Goal: Transaction & Acquisition: Subscribe to service/newsletter

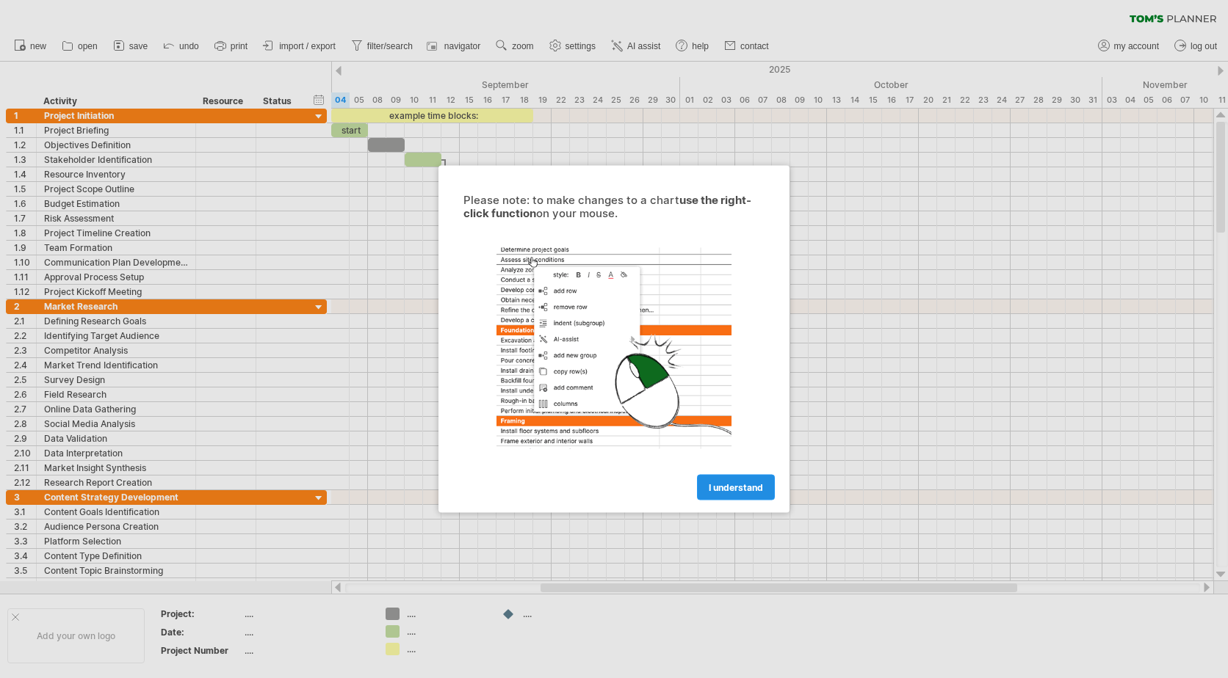
click at [724, 483] on span "I understand" at bounding box center [735, 487] width 54 height 11
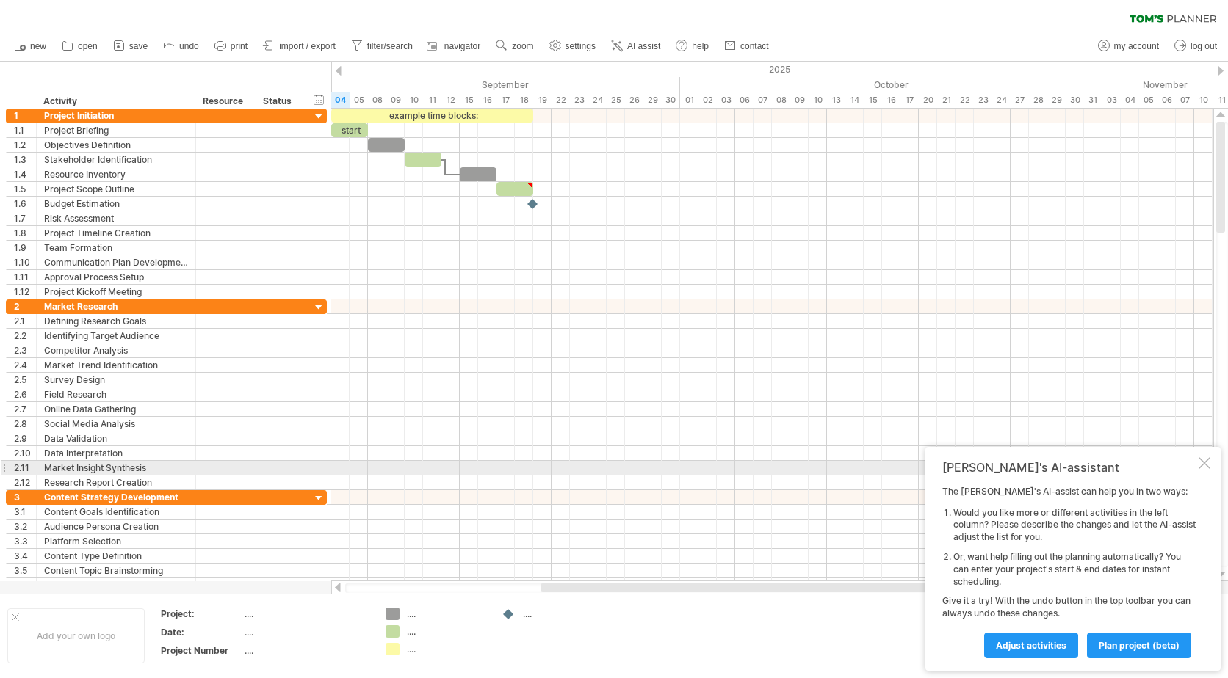
click at [1204, 466] on div at bounding box center [1204, 463] width 12 height 12
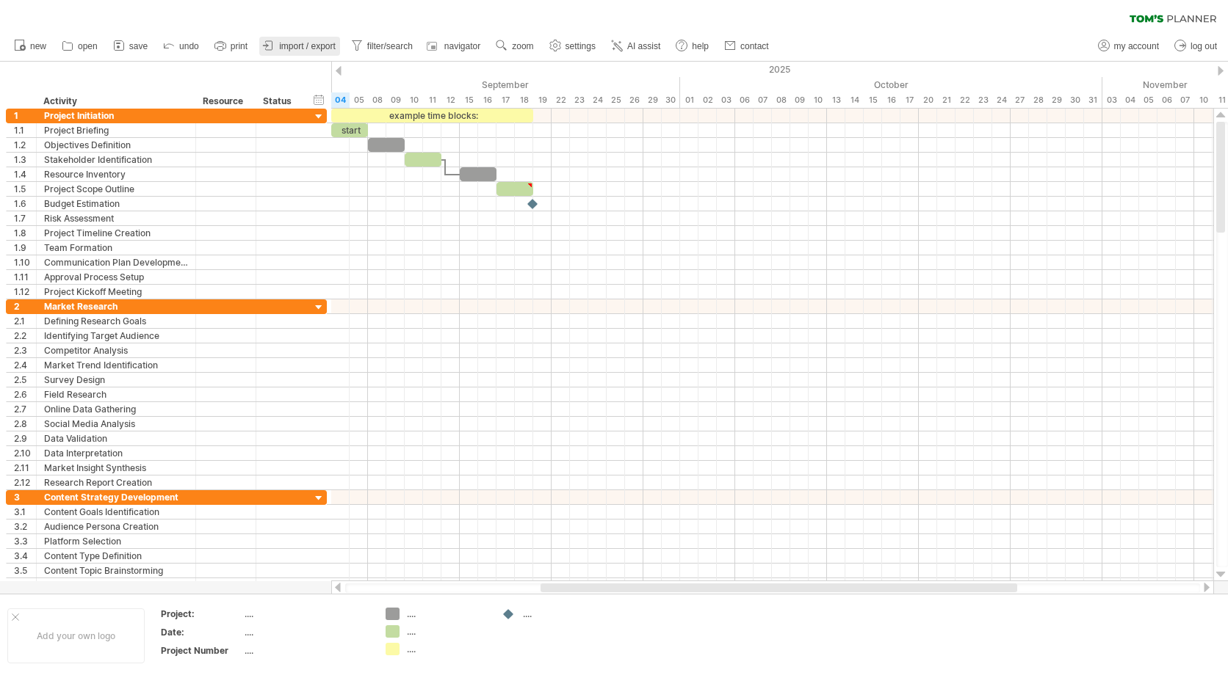
click at [276, 45] on icon at bounding box center [268, 45] width 15 height 15
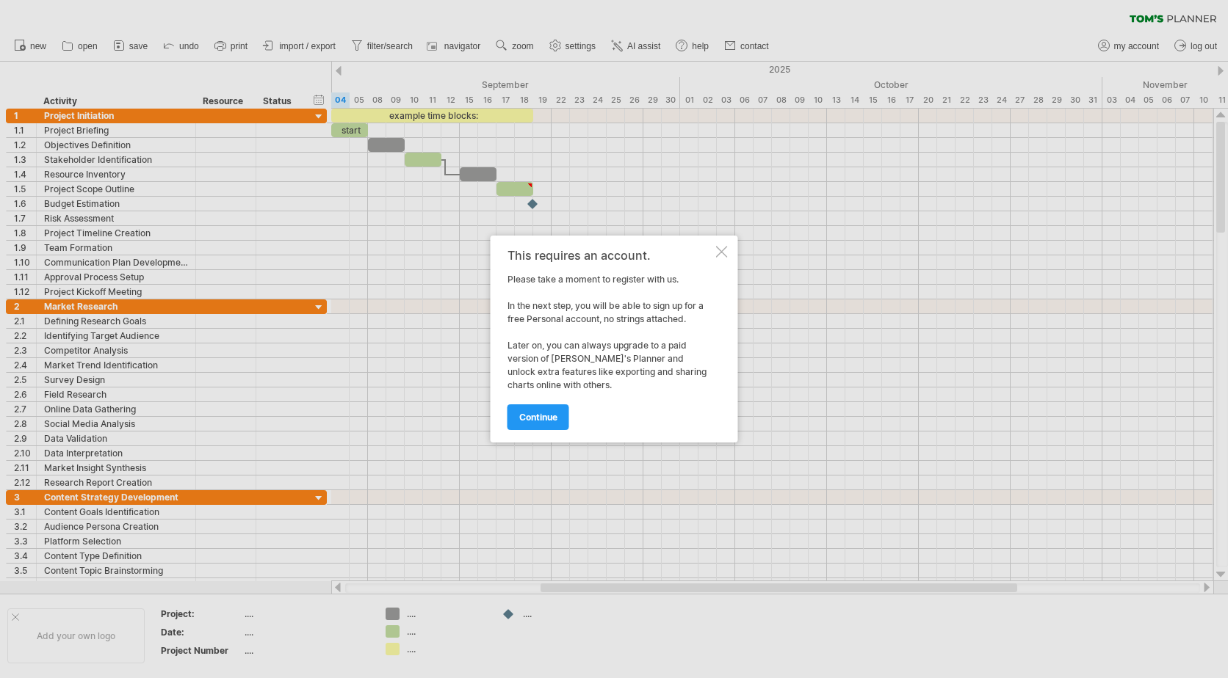
drag, startPoint x: 544, startPoint y: 417, endPoint x: 425, endPoint y: 345, distance: 139.0
click at [542, 417] on span "continue" at bounding box center [538, 417] width 38 height 11
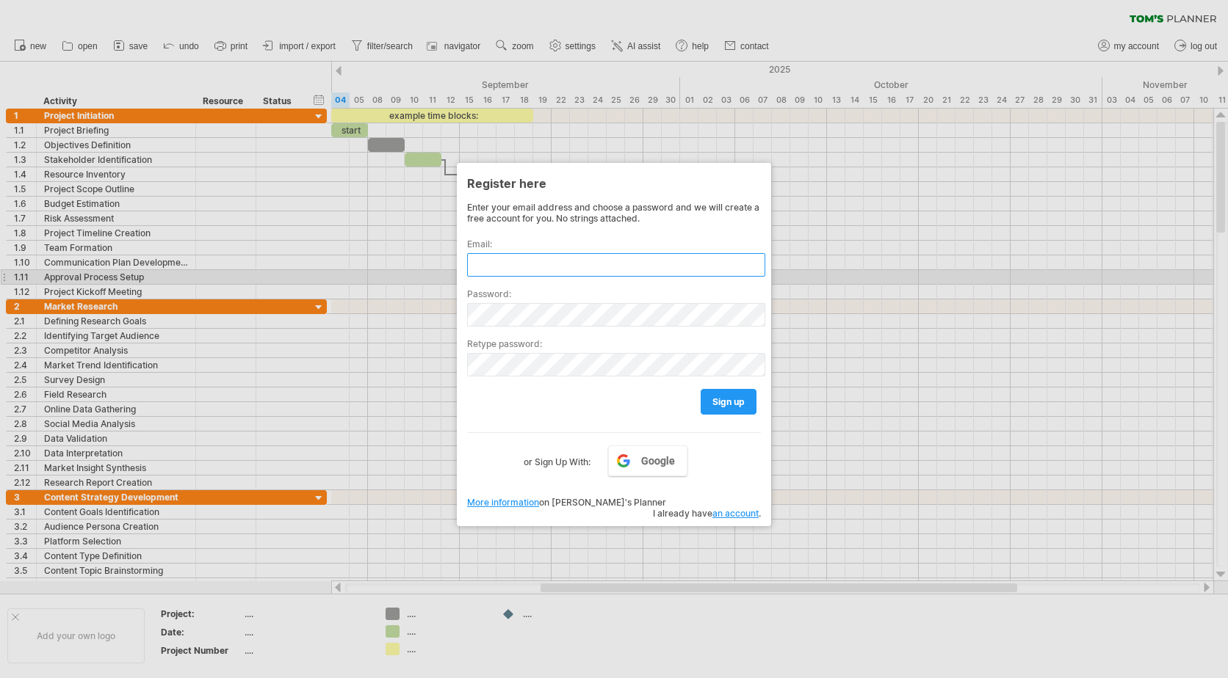
click at [606, 270] on input "text" at bounding box center [616, 264] width 298 height 23
type input "**********"
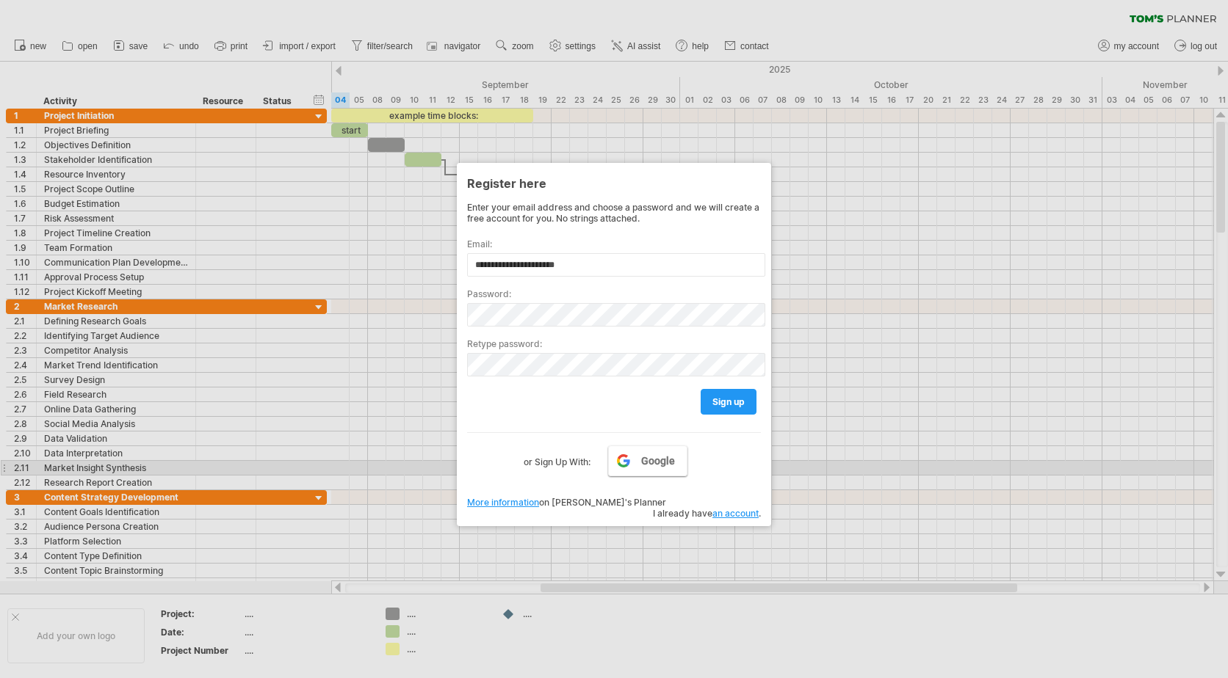
click at [653, 461] on span "Google" at bounding box center [658, 461] width 34 height 12
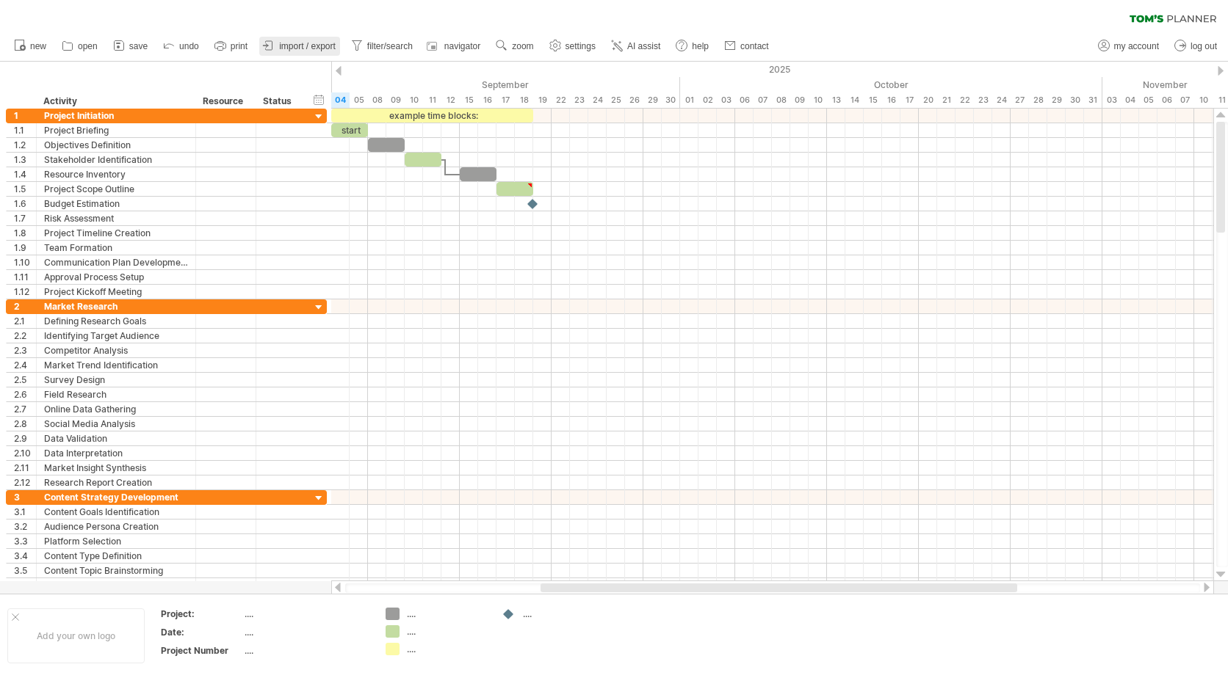
click at [302, 47] on span "import / export" at bounding box center [307, 46] width 57 height 10
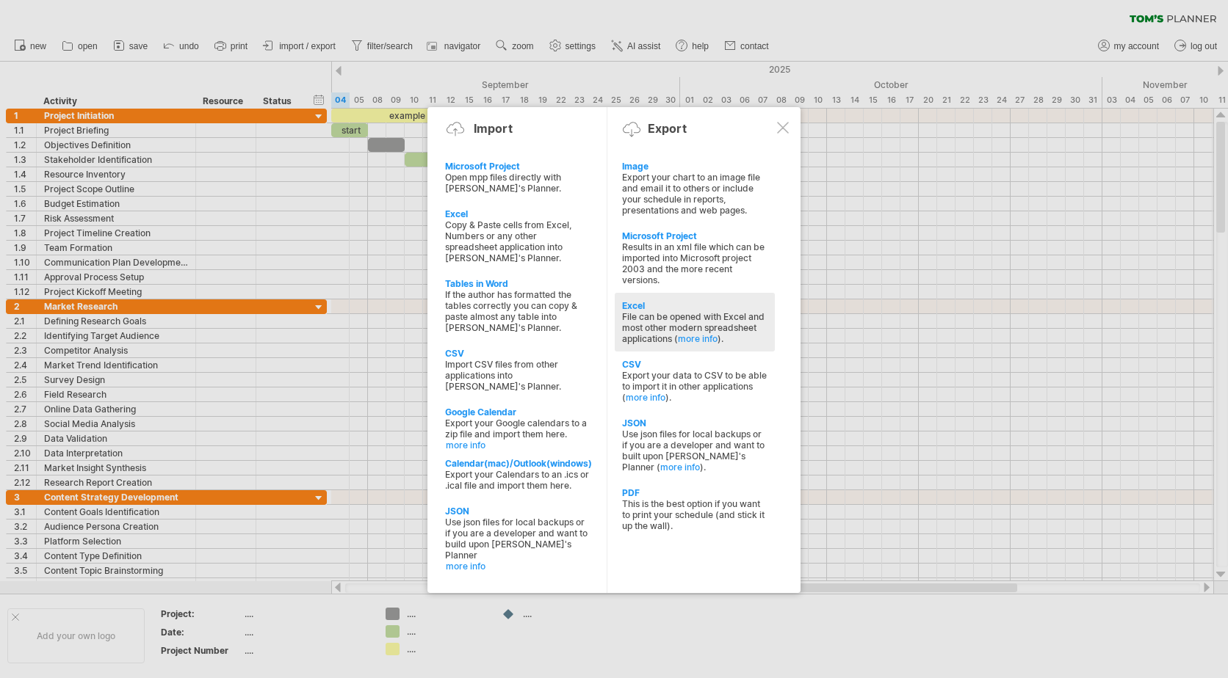
click at [660, 330] on div "File can be opened with Excel and most other modern spreadsheet applications ( …" at bounding box center [694, 327] width 145 height 33
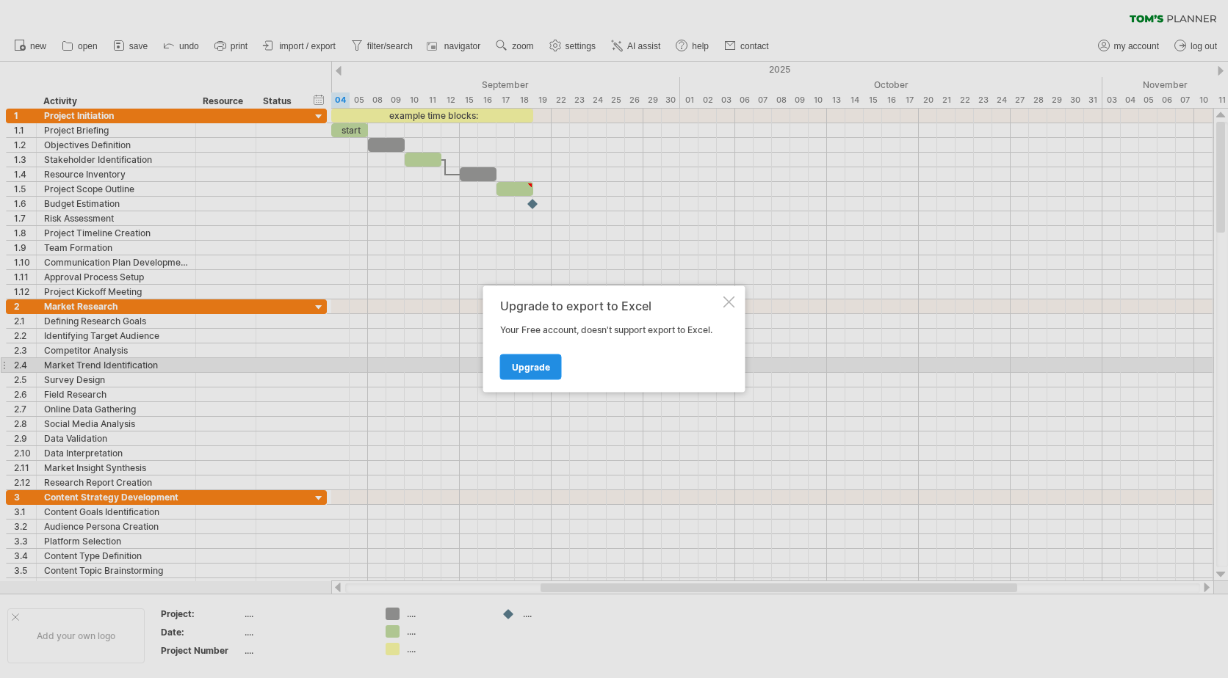
click at [540, 362] on span "Upgrade" at bounding box center [531, 367] width 38 height 11
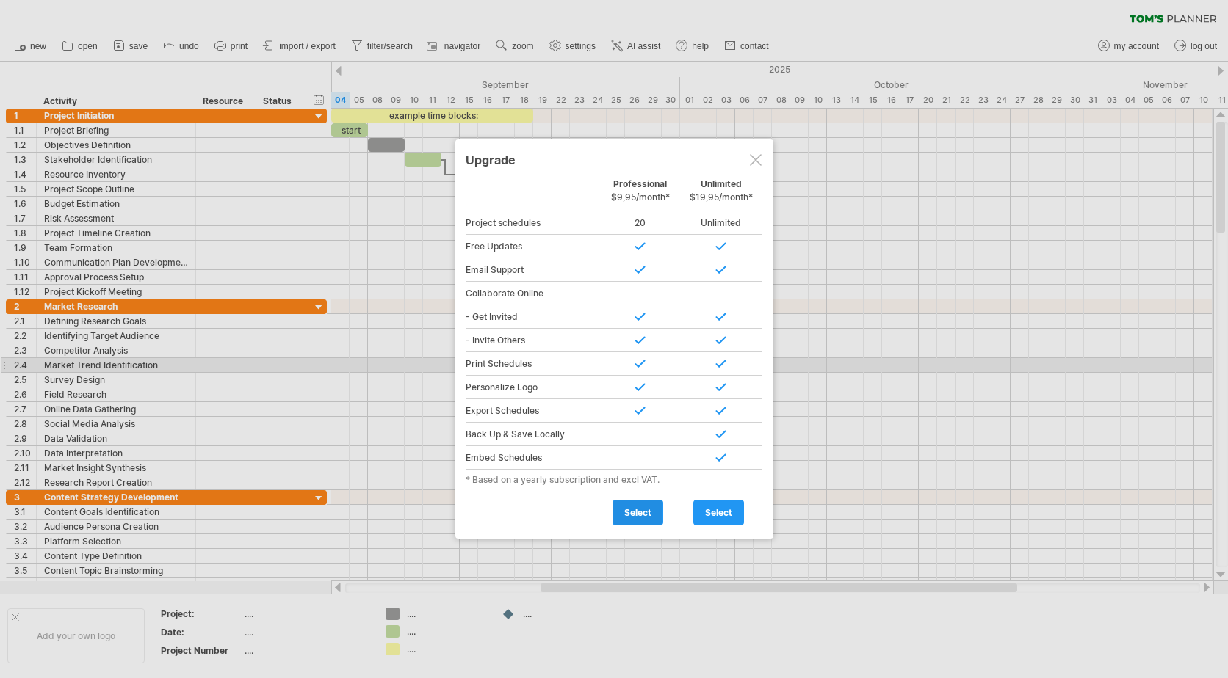
click at [636, 521] on link "select" at bounding box center [637, 513] width 51 height 26
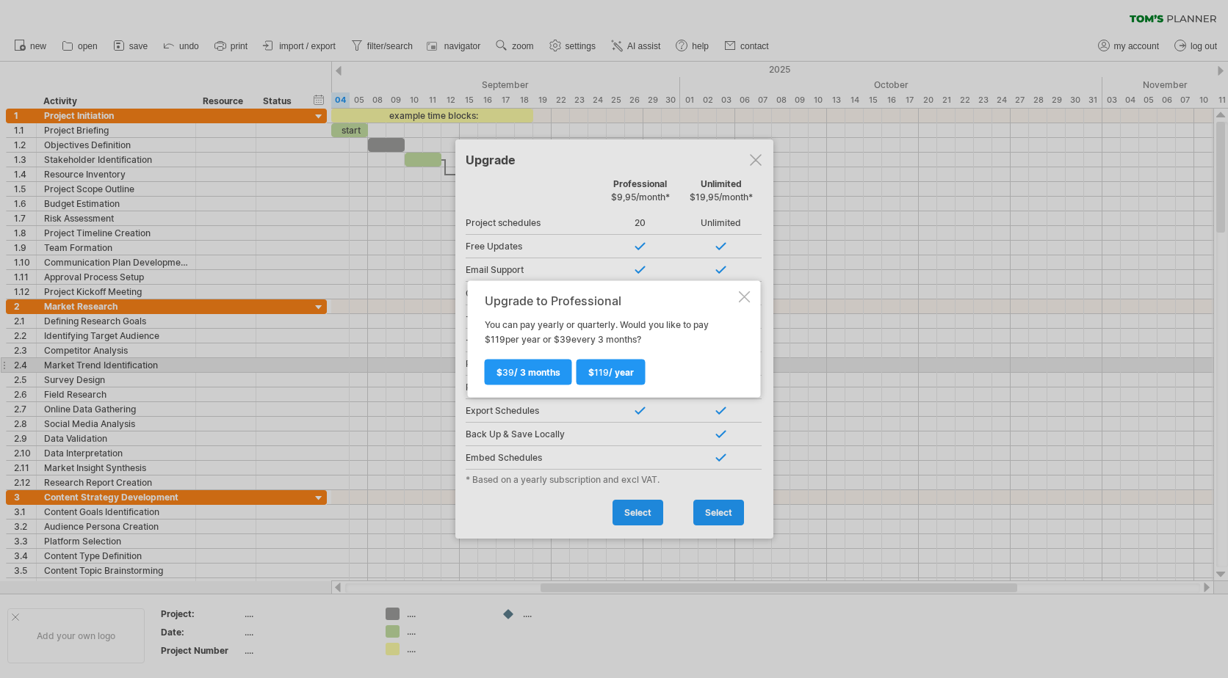
drag, startPoint x: 740, startPoint y: 292, endPoint x: 714, endPoint y: 220, distance: 77.1
click at [740, 291] on div at bounding box center [745, 297] width 12 height 12
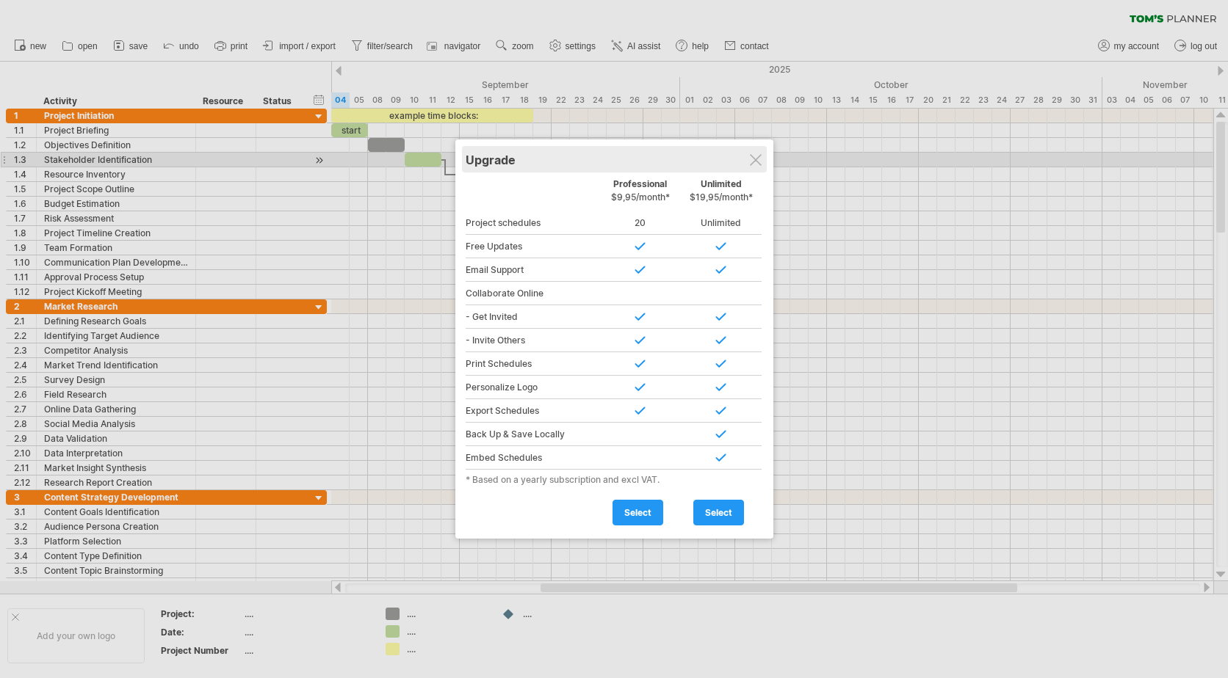
click at [755, 167] on div "Upgrade" at bounding box center [613, 159] width 297 height 26
